Goal: Information Seeking & Learning: Learn about a topic

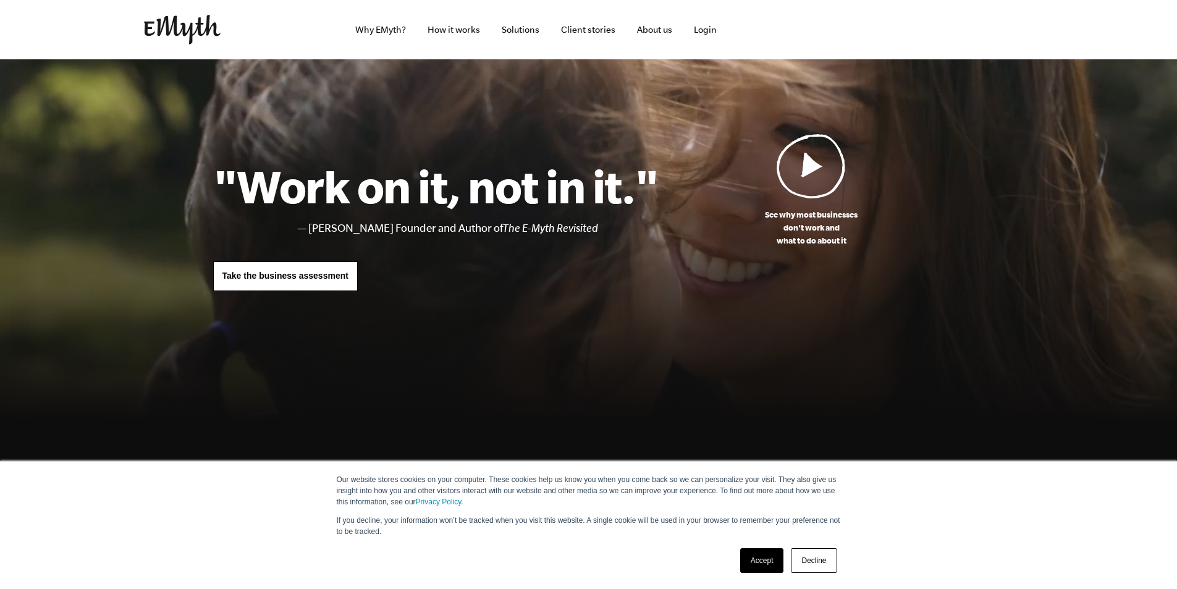
click at [818, 556] on link "Decline" at bounding box center [814, 560] width 46 height 25
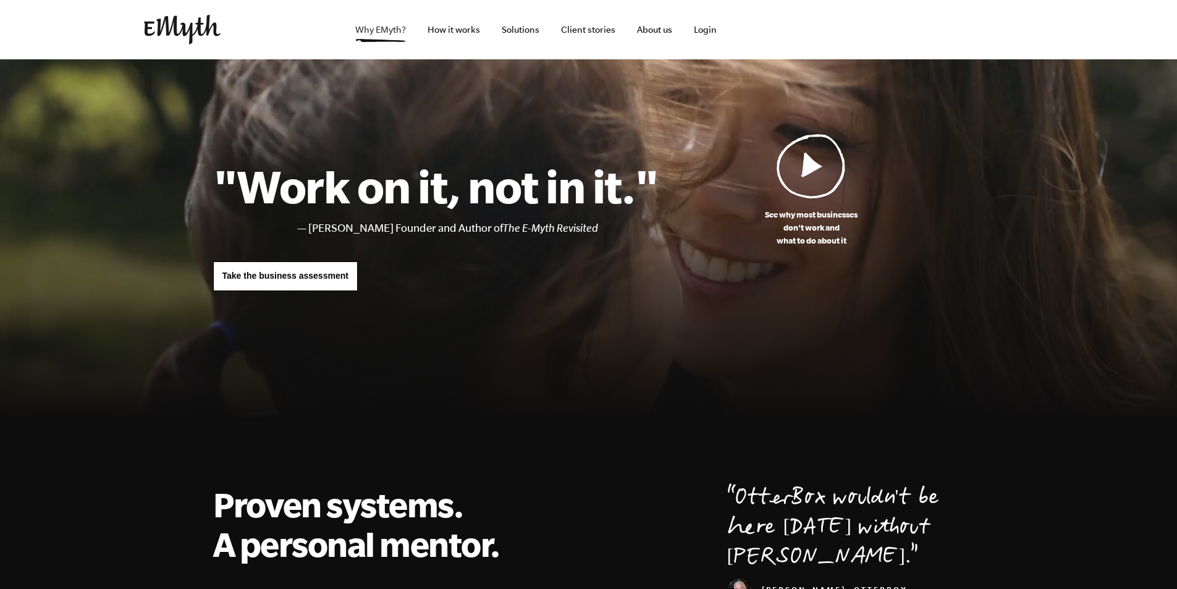
click at [387, 33] on link "Why EMyth?" at bounding box center [380, 29] width 70 height 59
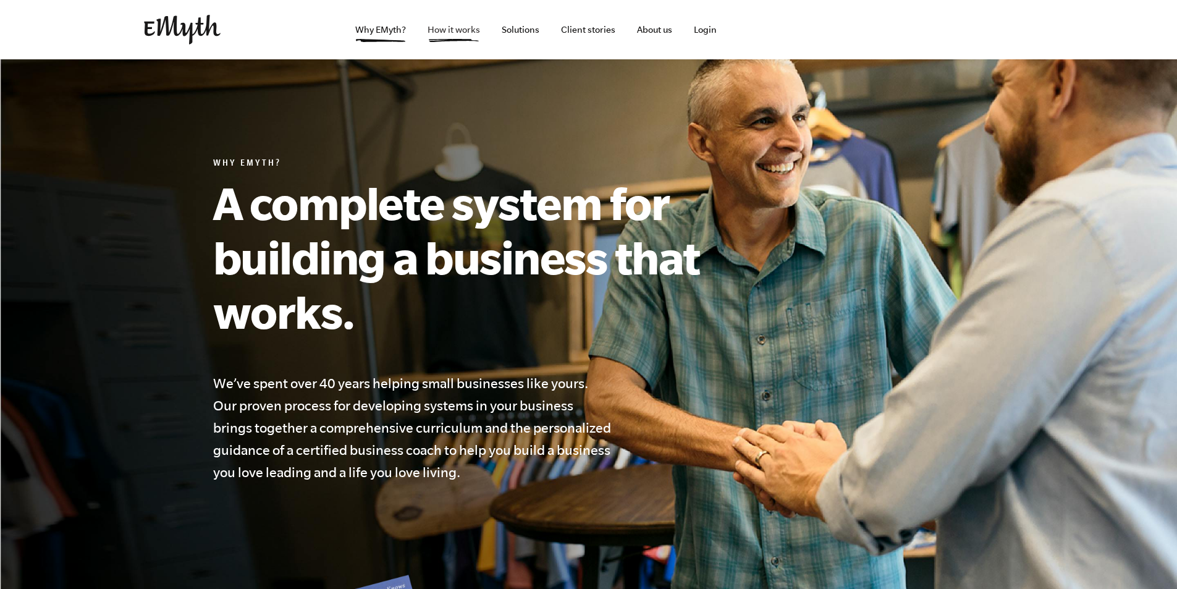
click at [448, 33] on link "How it works" at bounding box center [454, 29] width 72 height 59
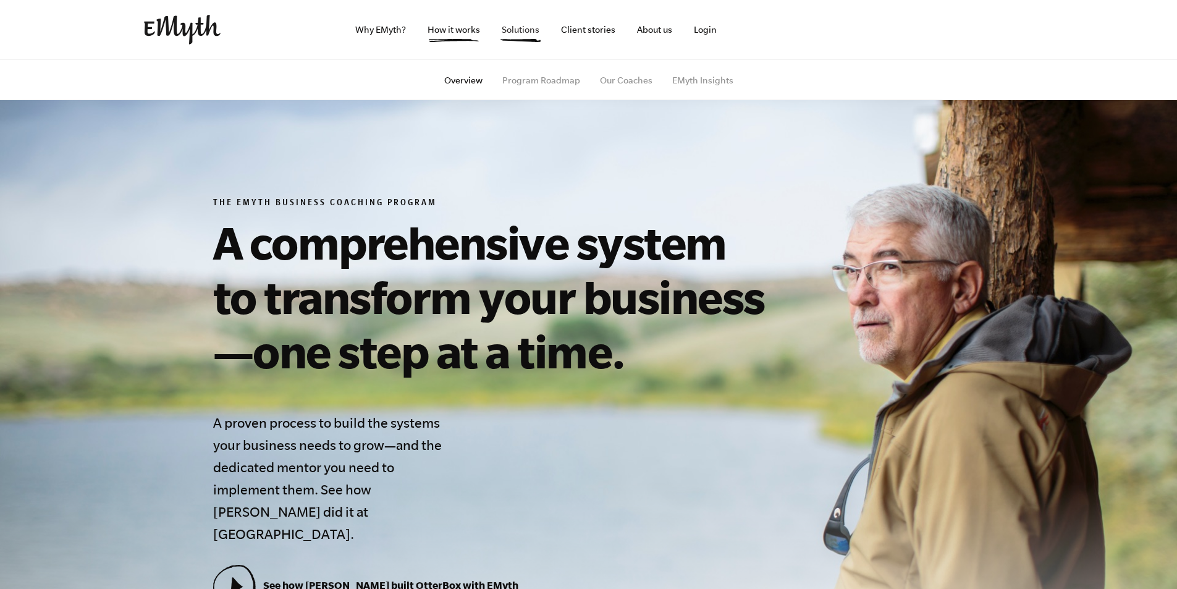
click at [541, 33] on link "Solutions" at bounding box center [520, 29] width 57 height 59
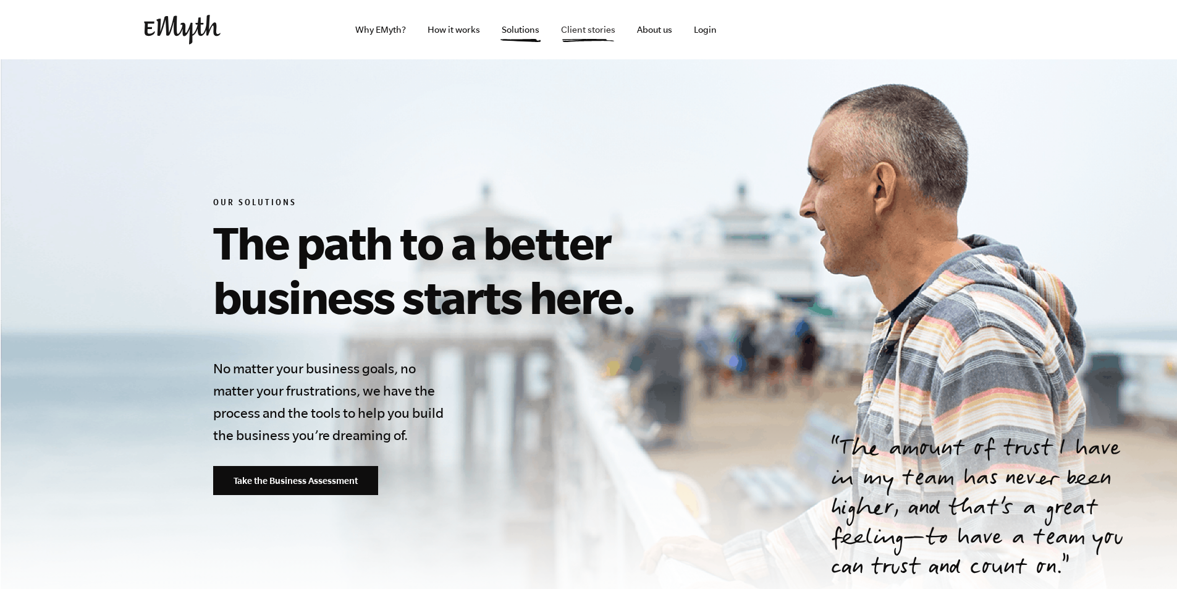
click at [612, 29] on link "Client stories" at bounding box center [588, 29] width 74 height 59
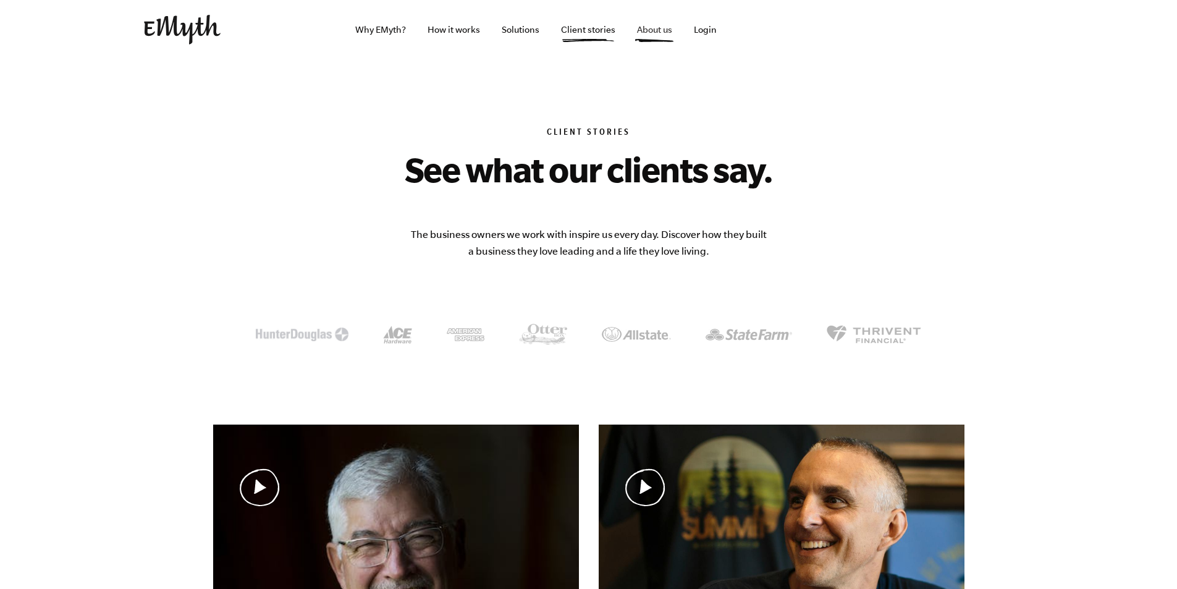
click at [644, 32] on link "About us" at bounding box center [654, 29] width 55 height 59
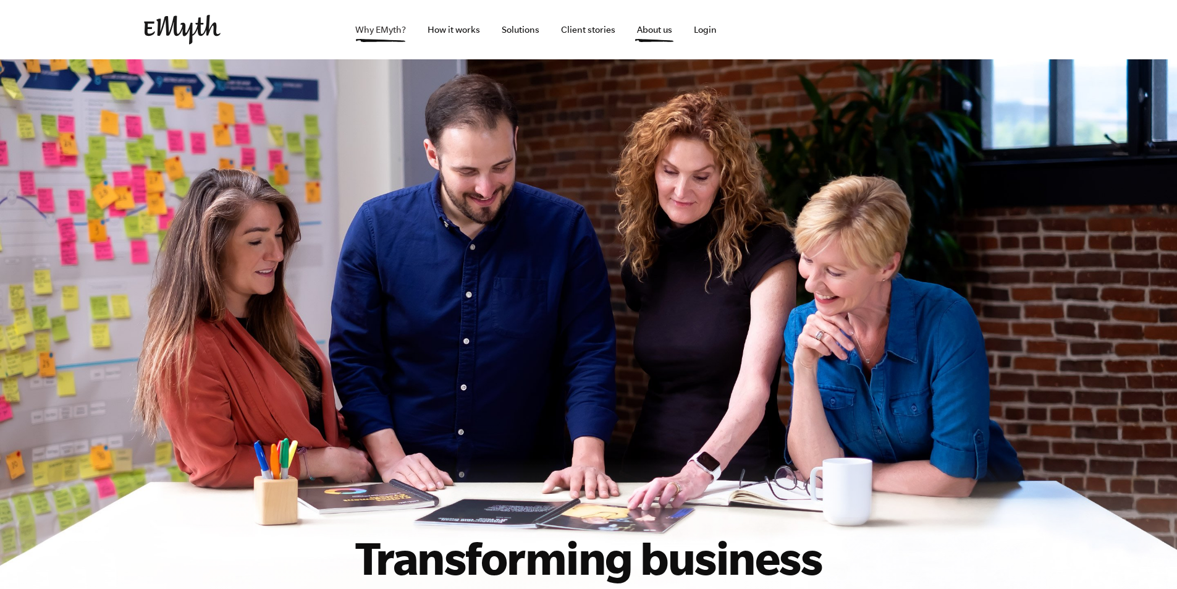
click at [390, 33] on link "Why EMyth?" at bounding box center [380, 29] width 70 height 59
